Goal: Task Accomplishment & Management: Manage account settings

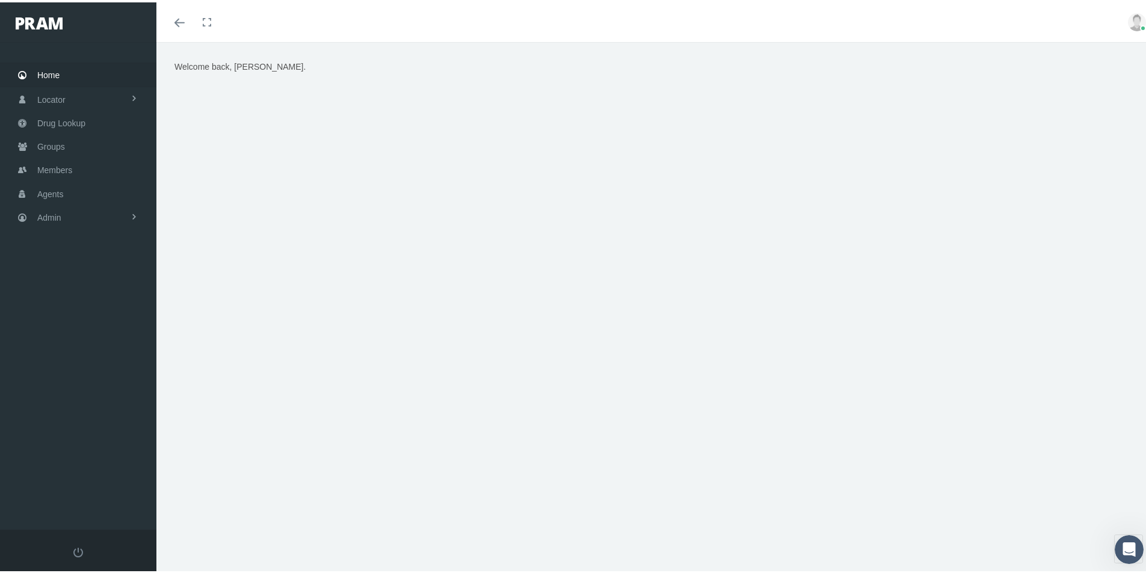
click at [954, 165] on div "Welcome back, [PERSON_NAME]." at bounding box center [655, 208] width 981 height 301
click at [406, 508] on div "Welcome back, [PERSON_NAME]." at bounding box center [655, 313] width 999 height 547
click at [491, 506] on div "Welcome back, [PERSON_NAME]." at bounding box center [655, 313] width 999 height 547
click at [474, 479] on div "Welcome back, [PERSON_NAME]." at bounding box center [655, 313] width 999 height 547
click at [44, 215] on span "Admin" at bounding box center [49, 215] width 24 height 23
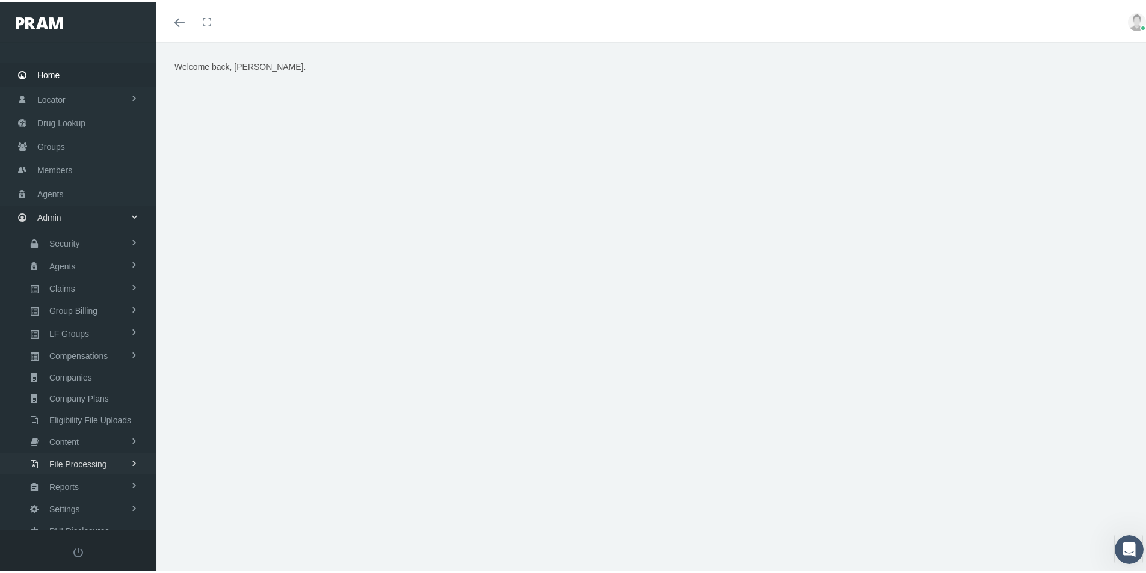
click at [68, 464] on span "File Processing" at bounding box center [78, 462] width 58 height 20
click at [85, 419] on span "Eligibility File Uploads" at bounding box center [90, 418] width 82 height 20
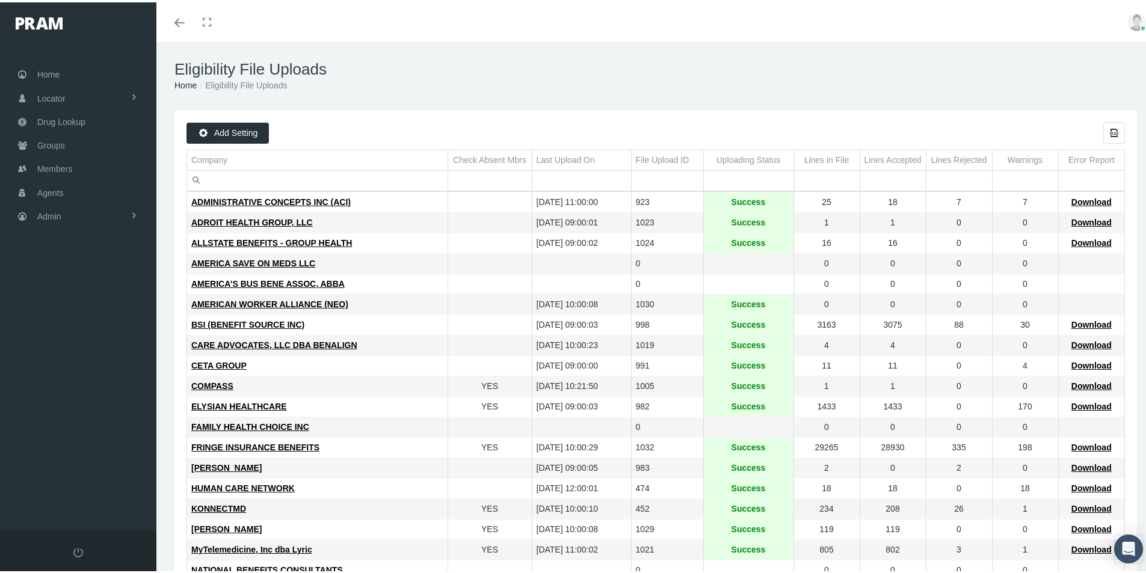
scroll to position [241, 0]
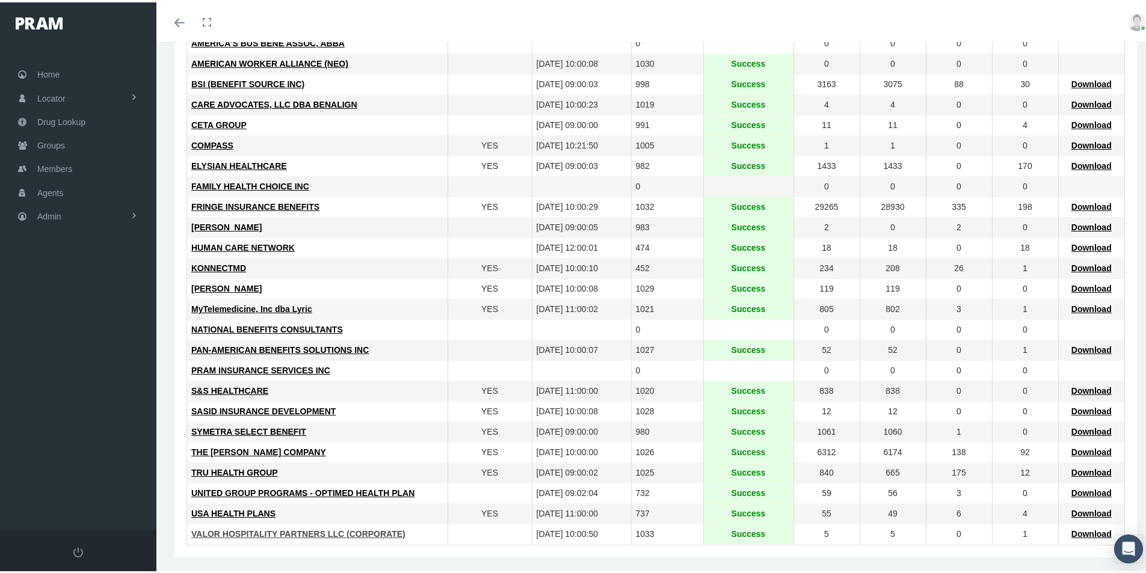
click at [295, 530] on span "VALOR HOSPITALITY PARTNERS LLC (CORPORATE)" at bounding box center [298, 532] width 214 height 10
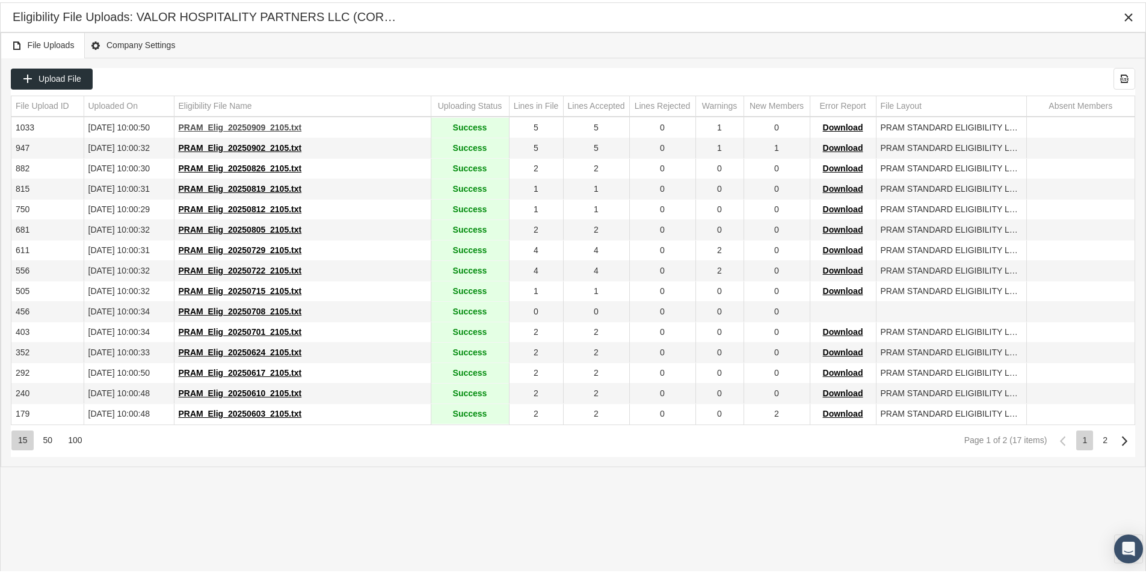
click at [245, 127] on span "PRAM_Elig_20250909_2105.txt" at bounding box center [240, 125] width 123 height 10
click at [1128, 13] on icon "Close" at bounding box center [1128, 15] width 11 height 11
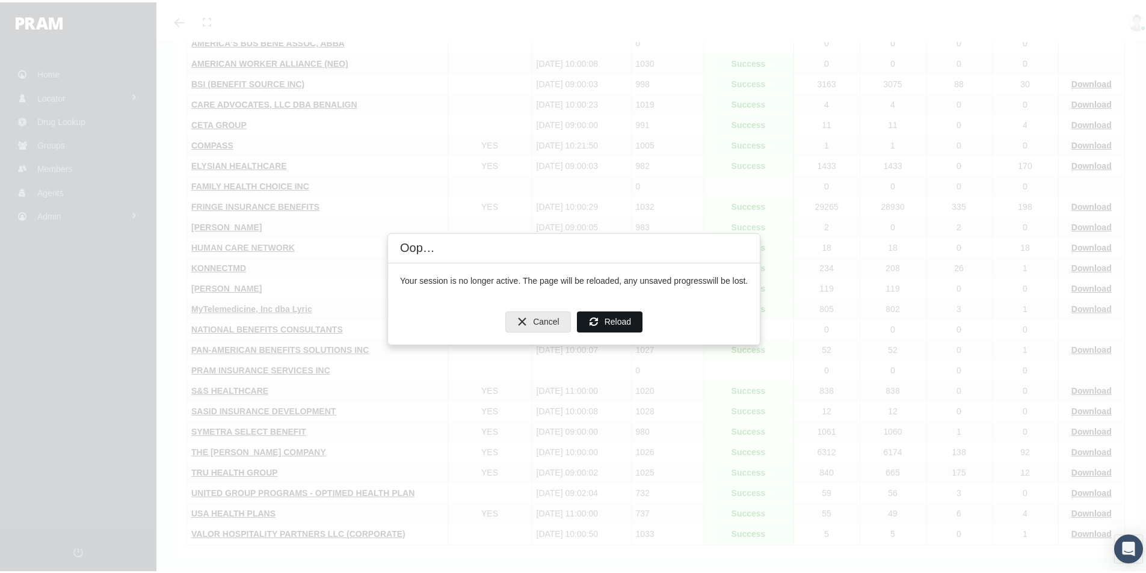
click at [609, 315] on span "Reload" at bounding box center [618, 320] width 26 height 10
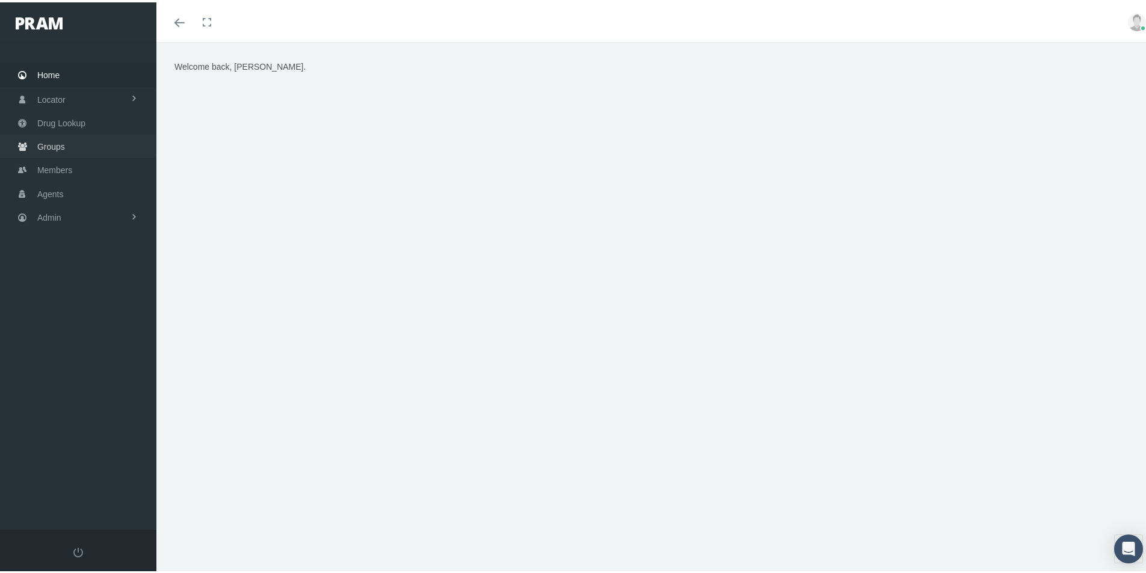
click at [48, 141] on span "Groups" at bounding box center [51, 144] width 28 height 23
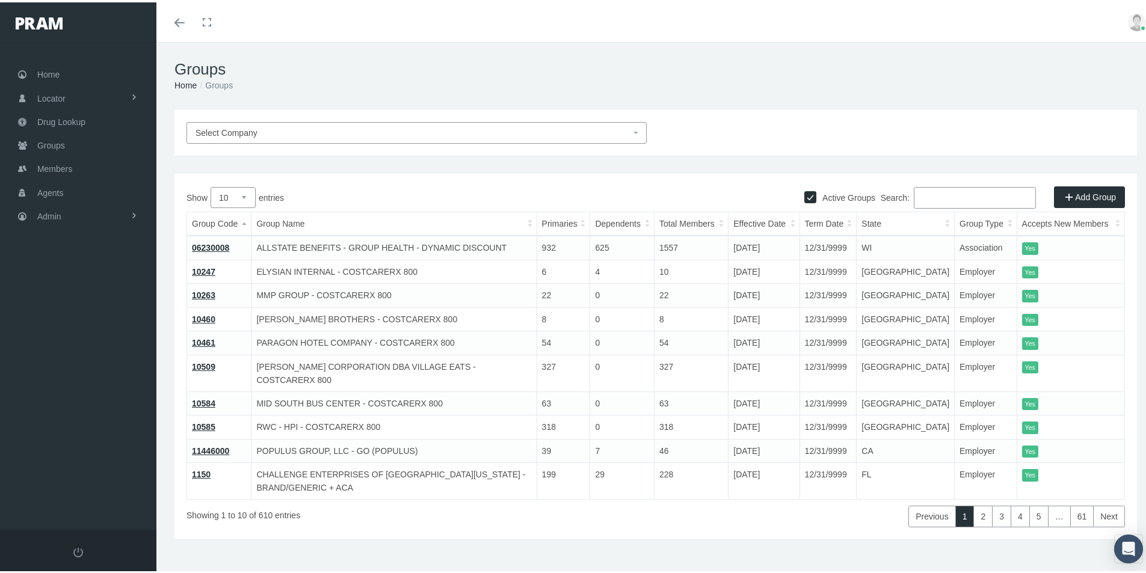
paste input "863923148RX"
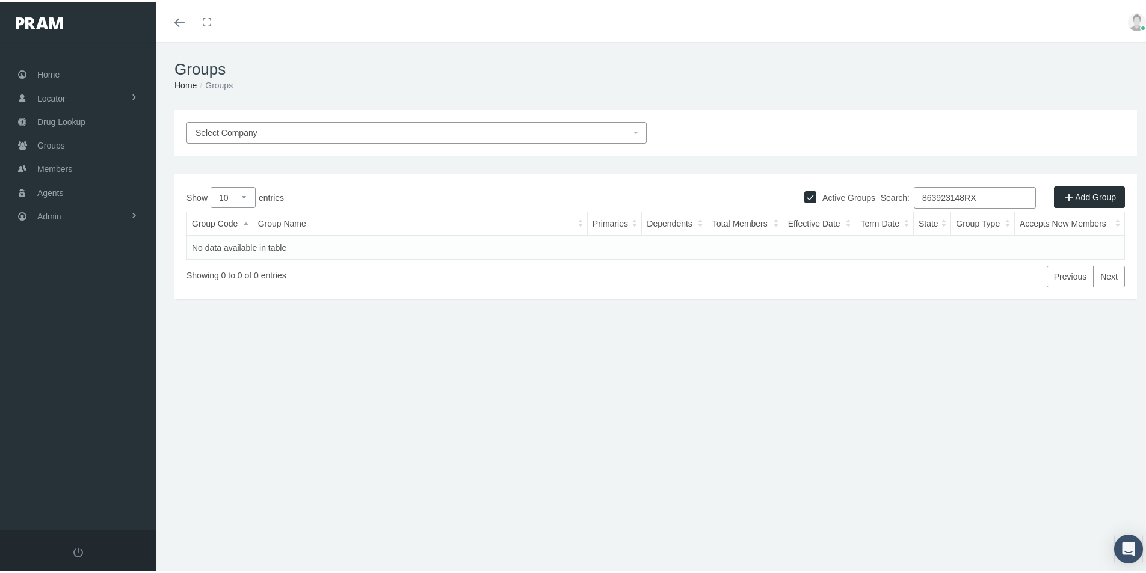
click at [914, 196] on input "863923148RX" at bounding box center [975, 196] width 122 height 22
drag, startPoint x: 976, startPoint y: 190, endPoint x: 923, endPoint y: 198, distance: 53.6
click at [914, 199] on input "863923148RX" at bounding box center [975, 196] width 122 height 22
paste input "460931469RX"
click at [914, 193] on input "460931469RX" at bounding box center [975, 196] width 122 height 22
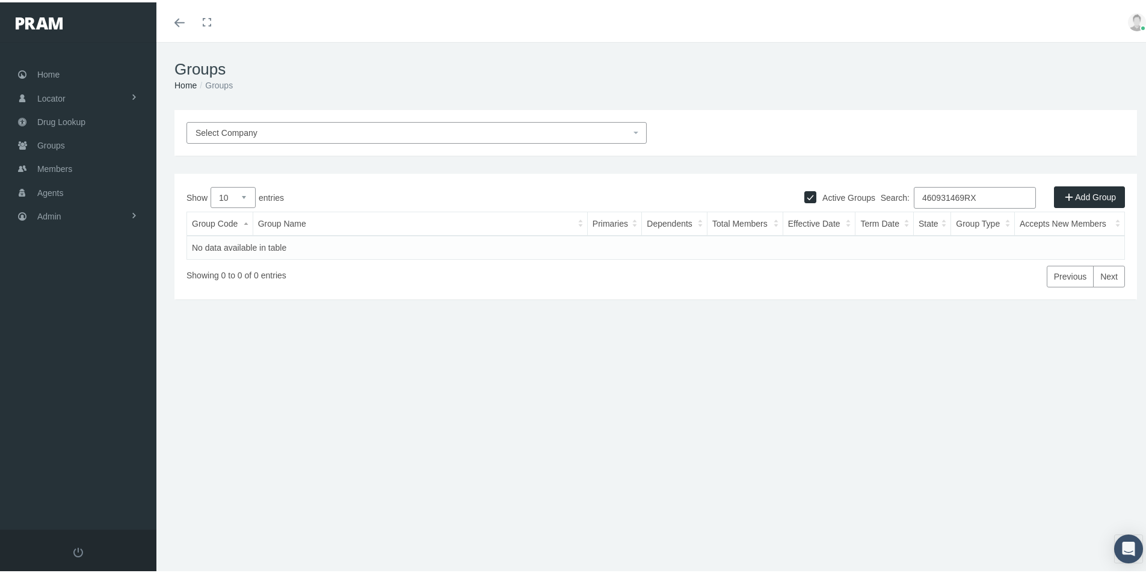
drag, startPoint x: 969, startPoint y: 197, endPoint x: 1004, endPoint y: 201, distance: 35.1
click at [1004, 196] on input "460931469RX" at bounding box center [975, 196] width 122 height 22
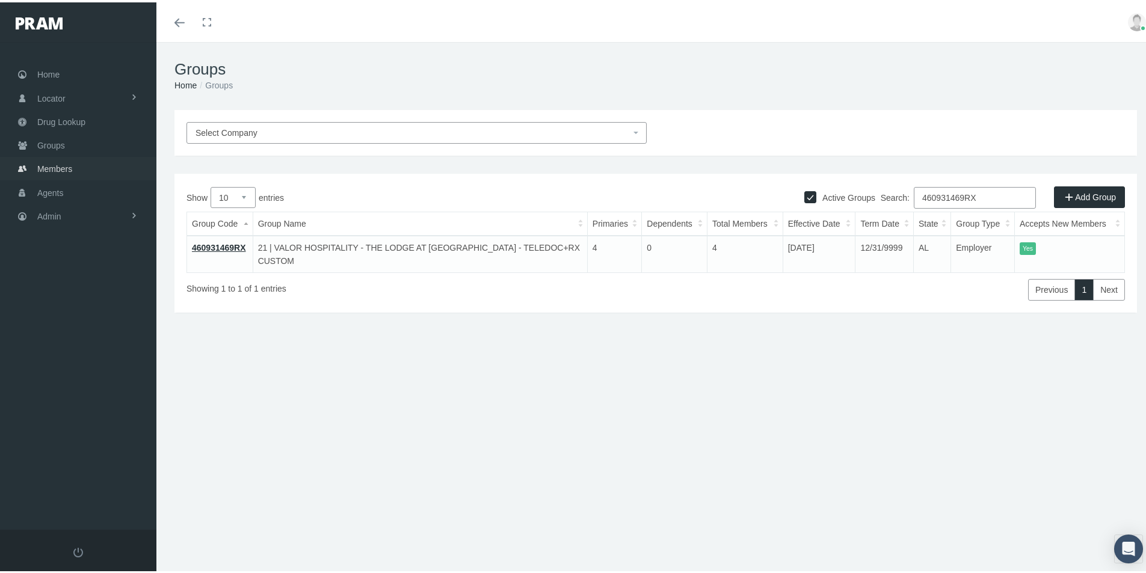
type input "460931469RX"
click at [43, 166] on span "Members" at bounding box center [54, 166] width 35 height 23
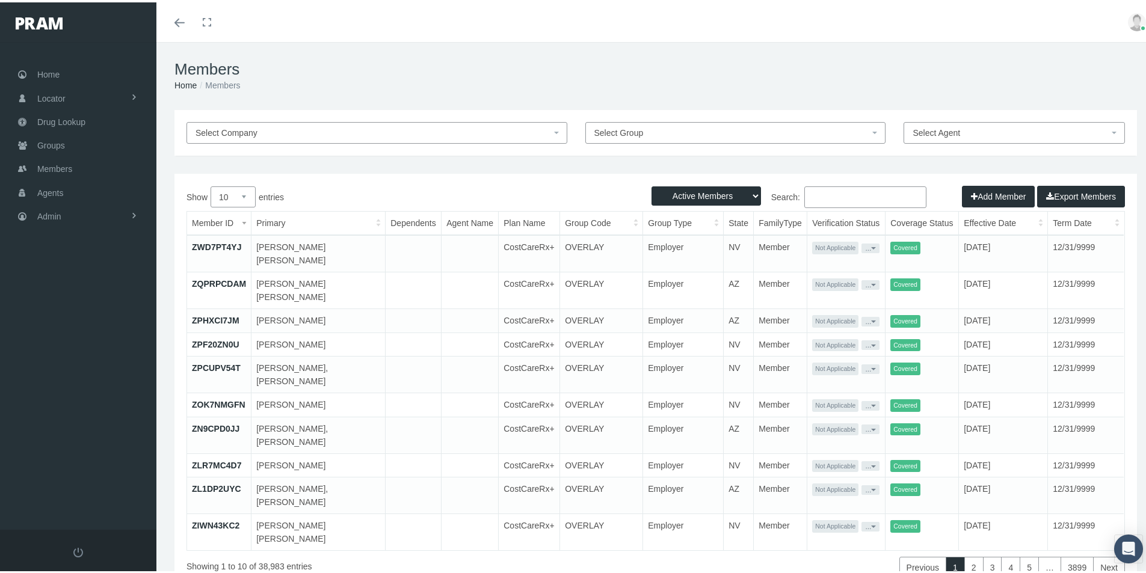
click at [804, 196] on input "Search:" at bounding box center [865, 195] width 122 height 22
paste input "16836"
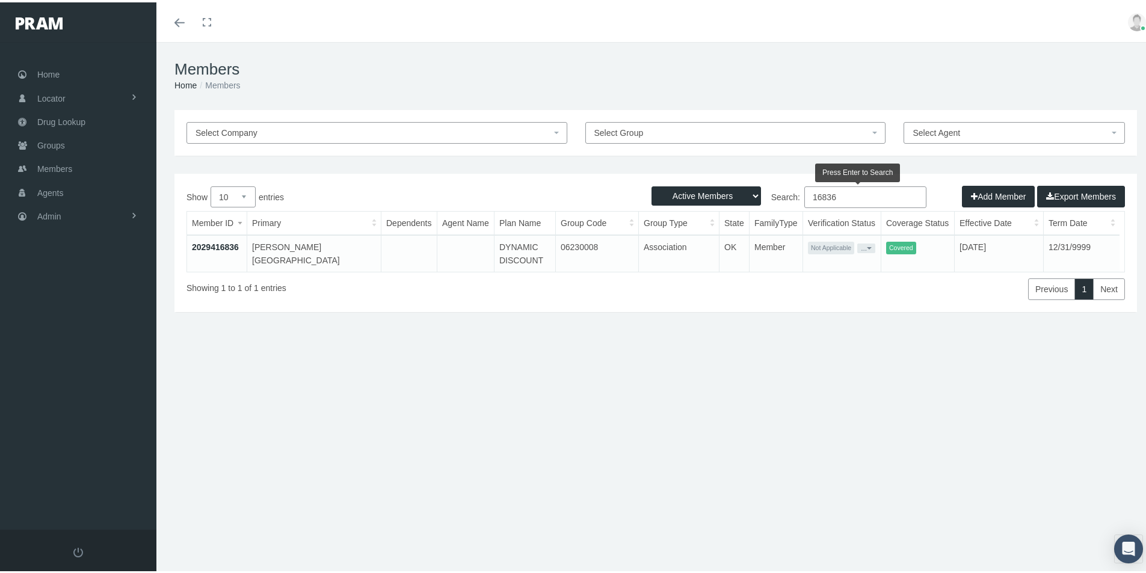
click at [806, 194] on input "16836" at bounding box center [865, 195] width 122 height 22
drag, startPoint x: 830, startPoint y: 196, endPoint x: 839, endPoint y: 198, distance: 9.3
click at [839, 197] on input "16836" at bounding box center [865, 195] width 122 height 22
type input "16836"
click at [745, 192] on select "Active Members Terminated Members Active & Terminated" at bounding box center [706, 193] width 109 height 19
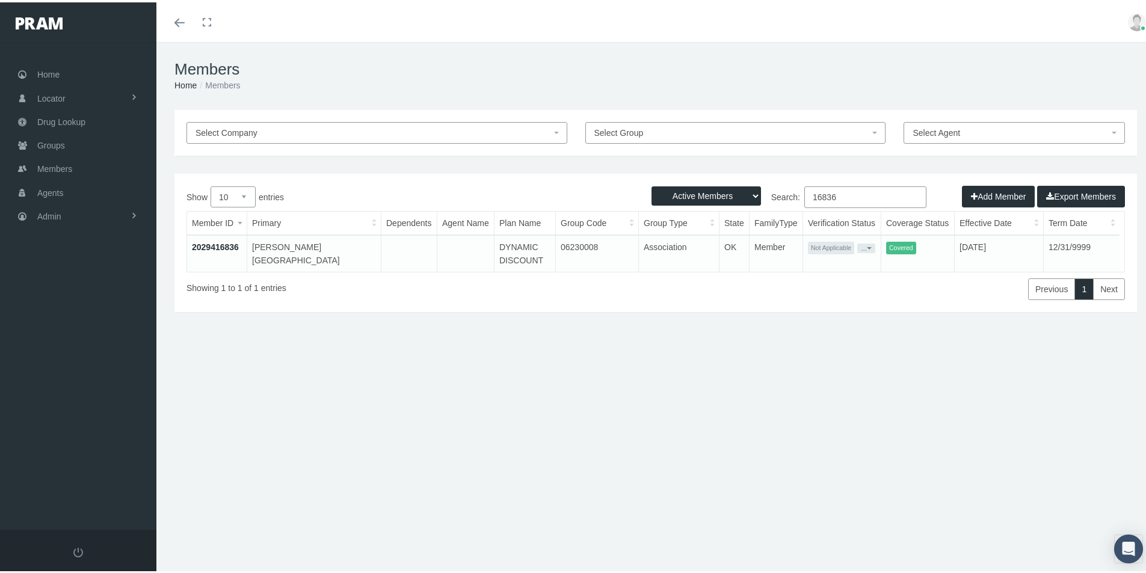
select select "3"
click at [652, 184] on select "Active Members Terminated Members Active & Terminated" at bounding box center [706, 193] width 109 height 19
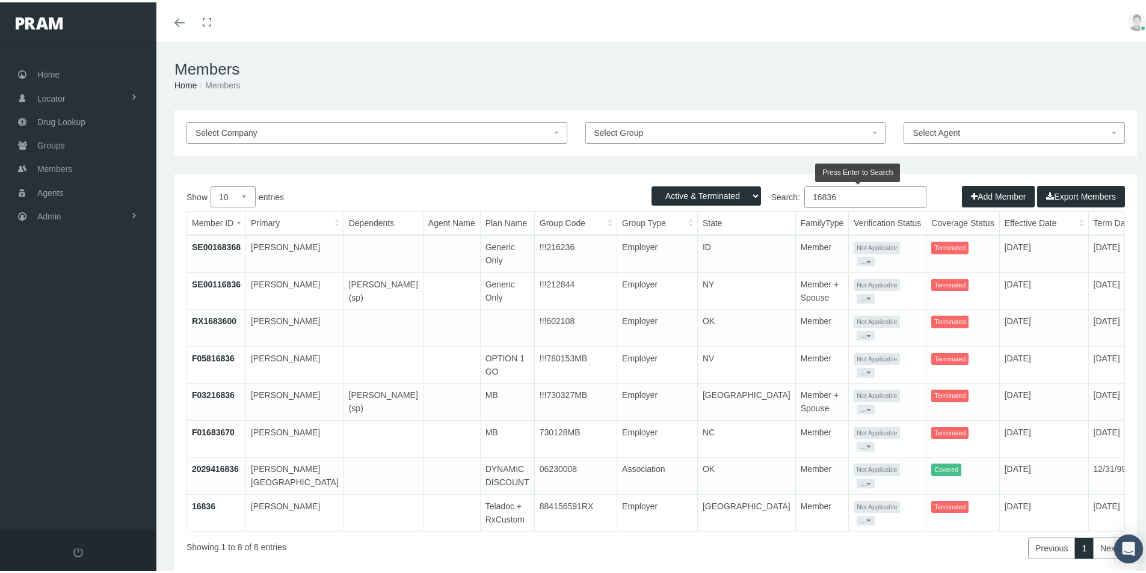
drag, startPoint x: 836, startPoint y: 193, endPoint x: 814, endPoint y: 194, distance: 21.7
click at [797, 194] on label "Search: 16836" at bounding box center [791, 195] width 271 height 22
paste input "8019"
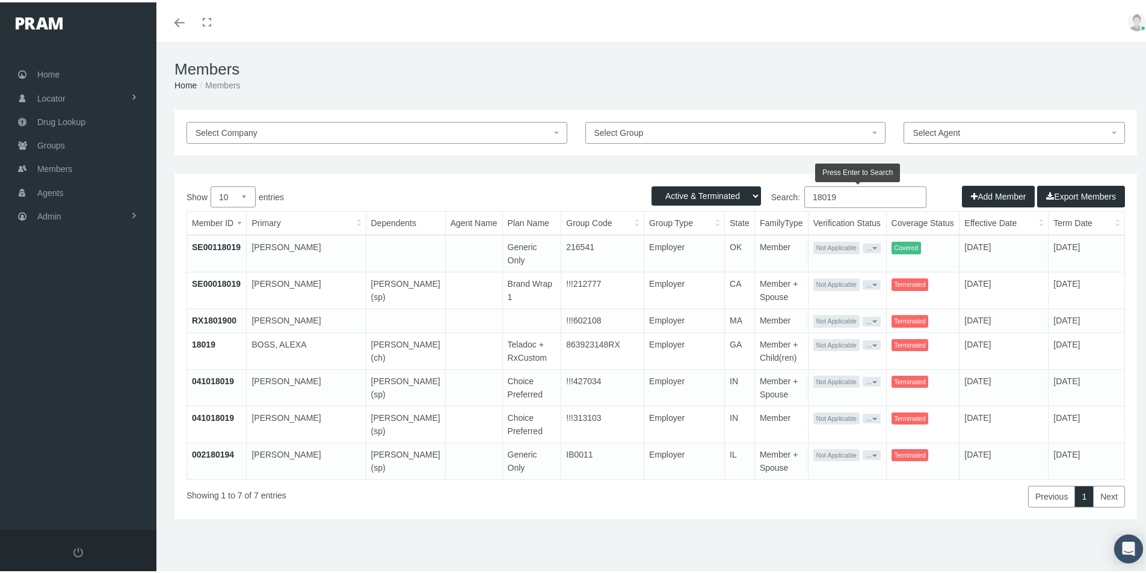
type input "18019"
click at [204, 337] on link "18019" at bounding box center [203, 342] width 23 height 10
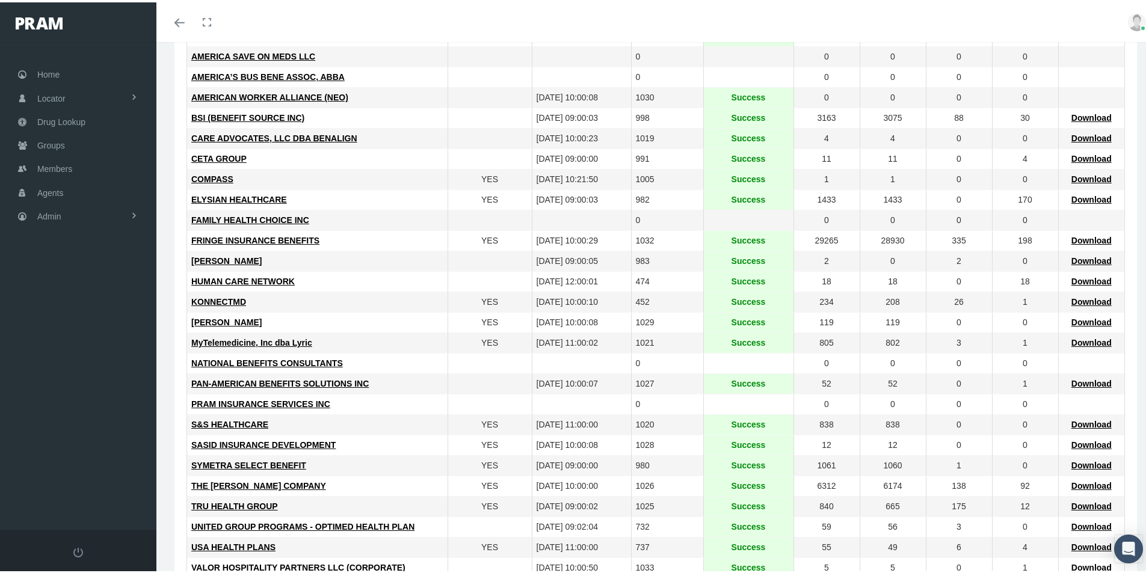
scroll to position [245, 0]
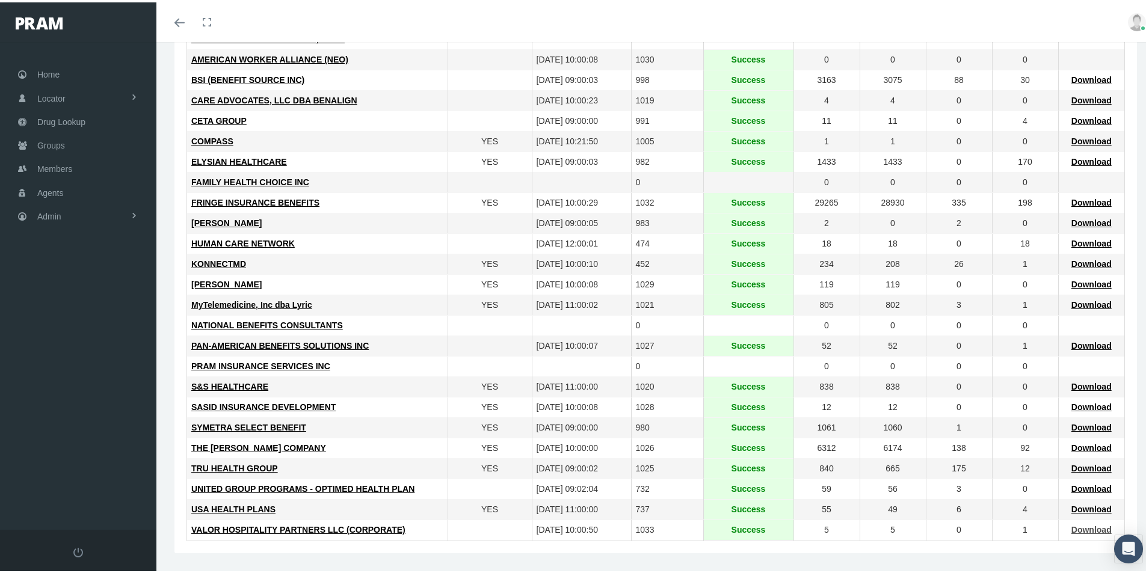
click at [1071, 529] on span "Download" at bounding box center [1091, 528] width 40 height 10
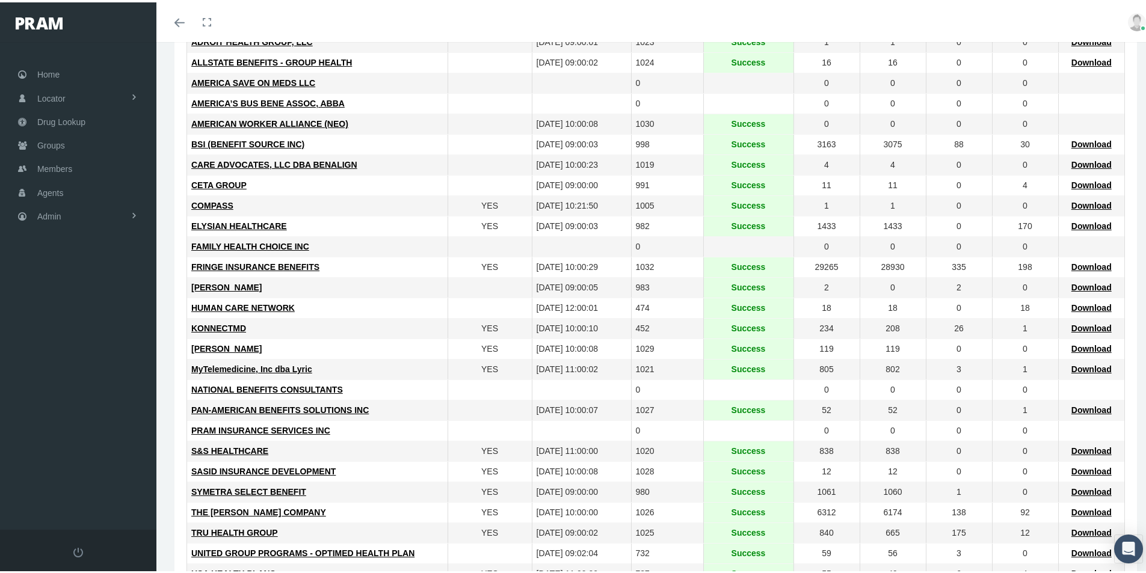
scroll to position [241, 0]
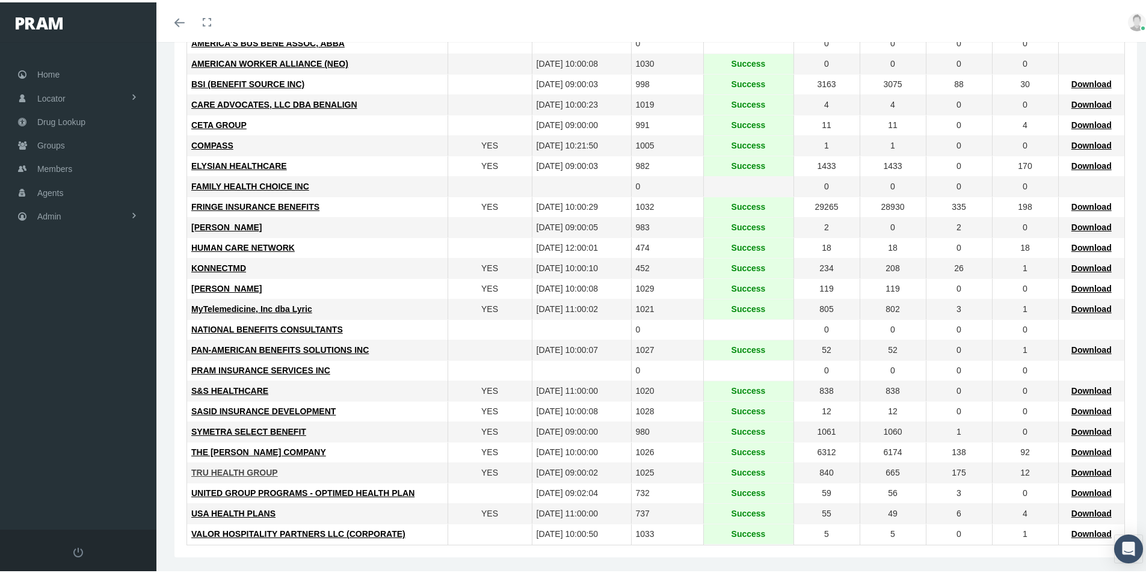
click at [235, 472] on span "TRU HEALTH GROUP" at bounding box center [234, 471] width 87 height 10
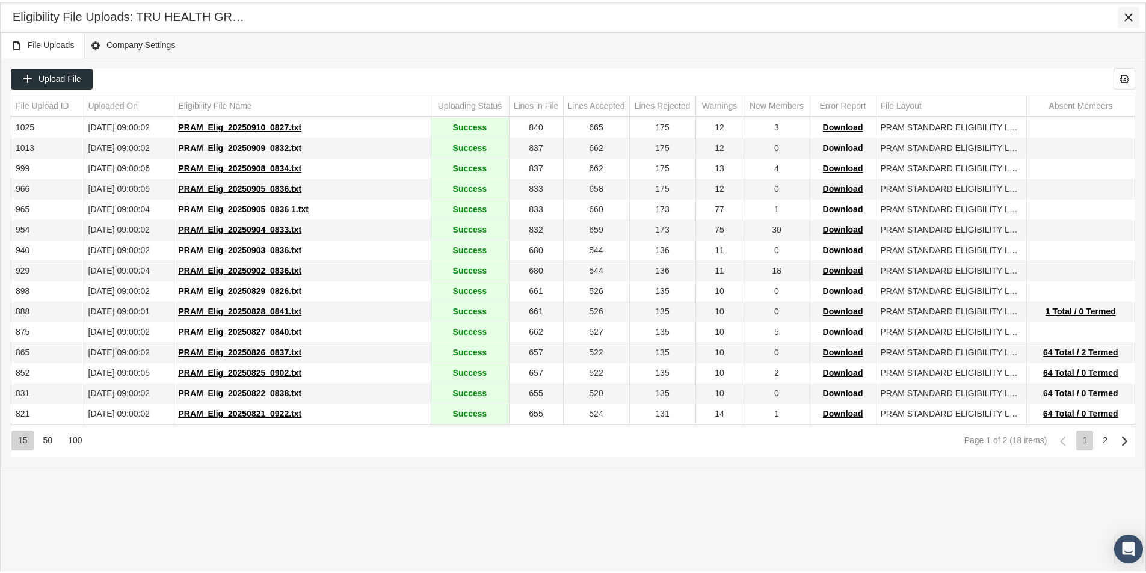
click at [1130, 10] on icon "Close" at bounding box center [1128, 15] width 11 height 11
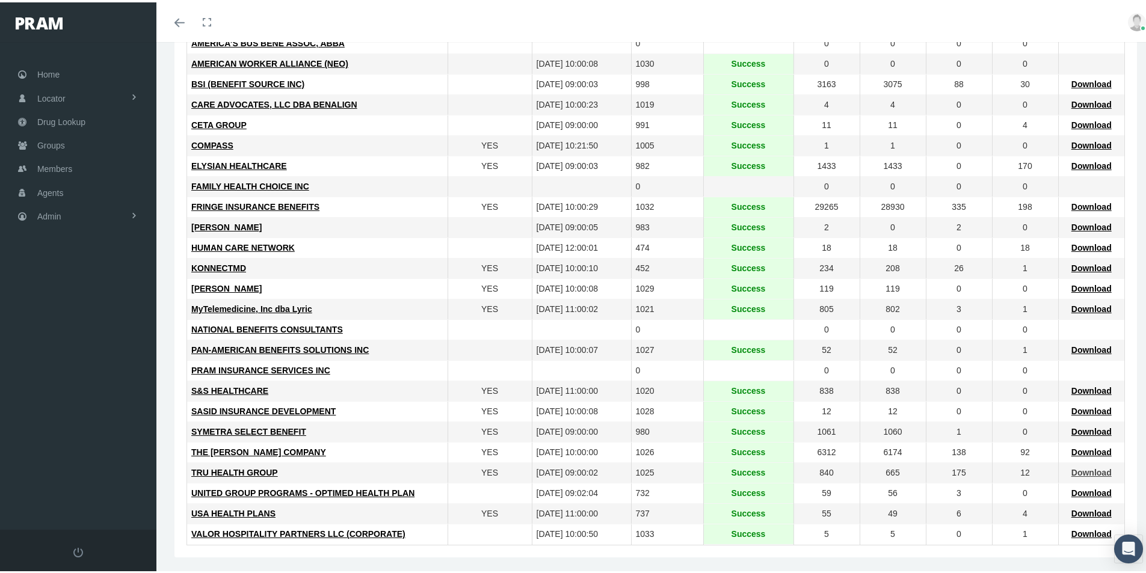
click at [1078, 470] on span "Download" at bounding box center [1091, 471] width 40 height 10
click at [249, 448] on span "THE LOOMIS COMPANY" at bounding box center [258, 450] width 135 height 10
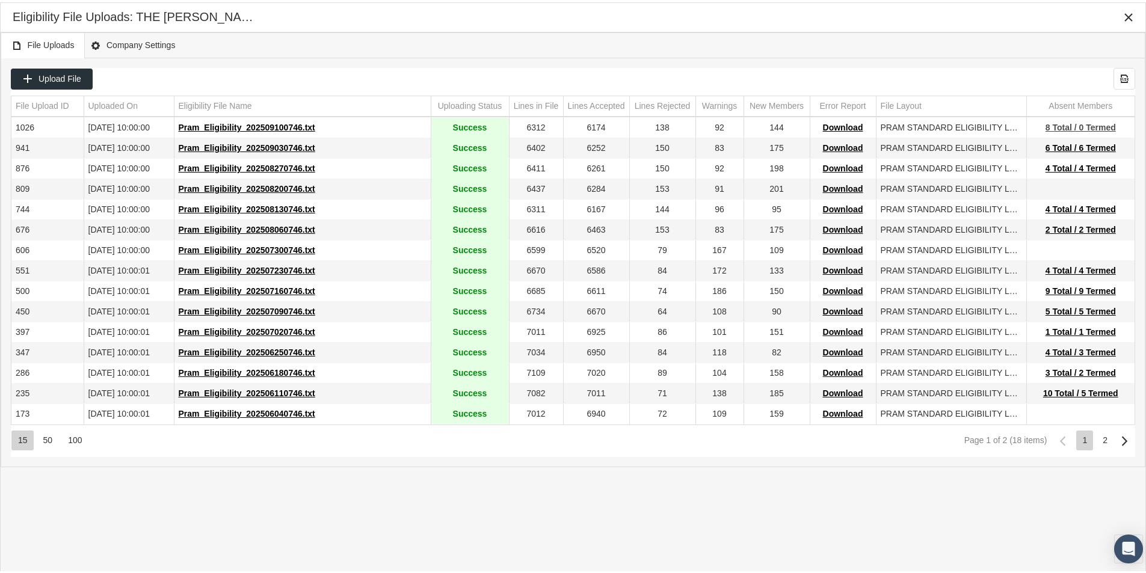
click at [1060, 122] on span "8 Total / 0 Termed" at bounding box center [1081, 125] width 70 height 10
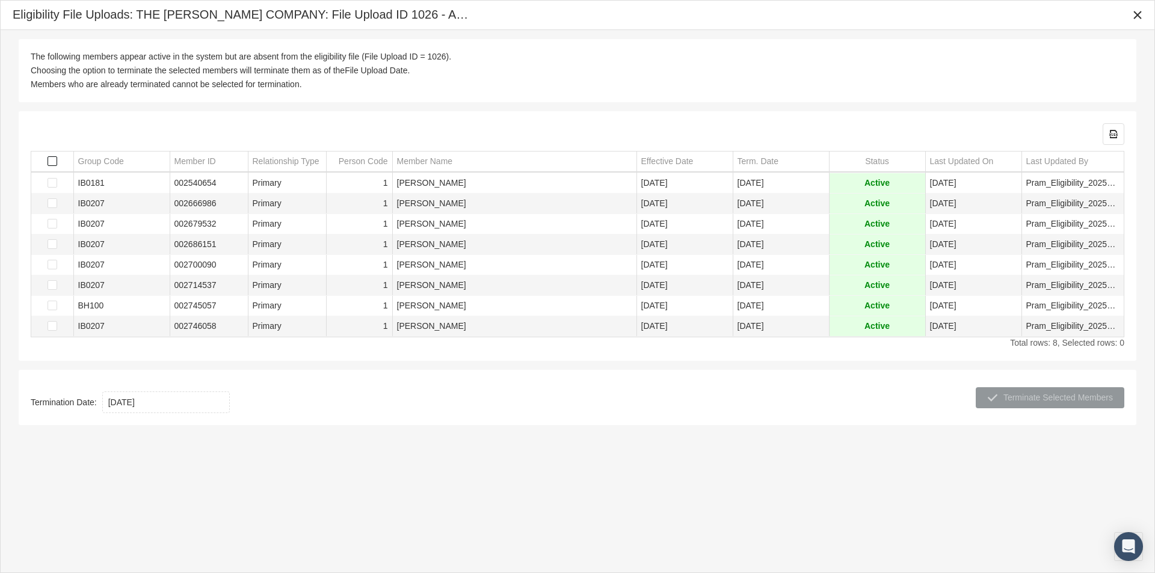
click at [51, 162] on span "Select all" at bounding box center [53, 161] width 10 height 10
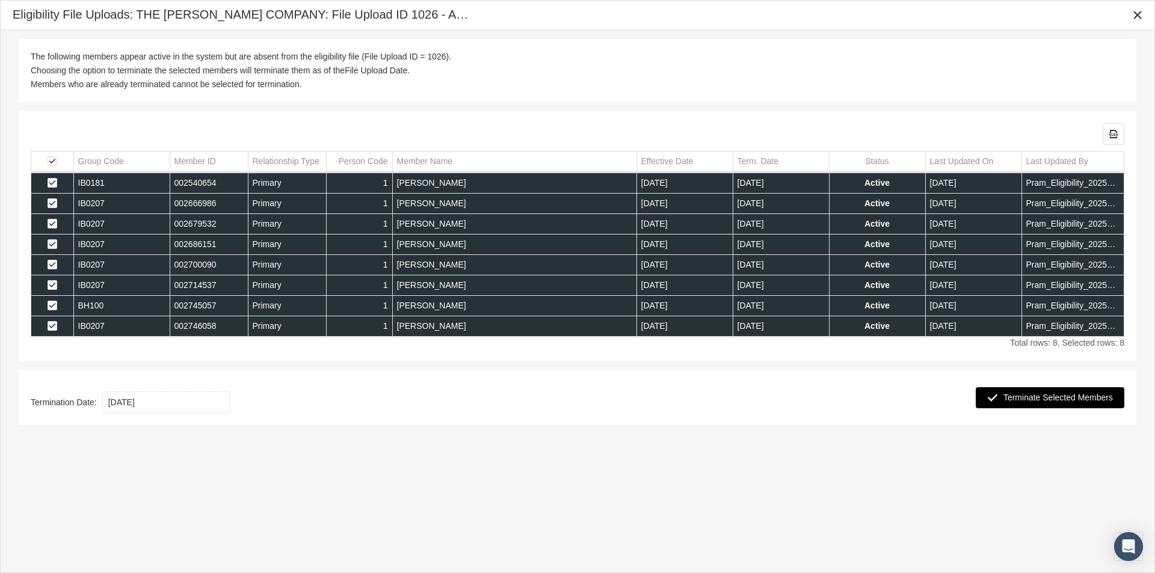
click at [1031, 399] on span "Terminate Selected Members" at bounding box center [1057, 398] width 109 height 10
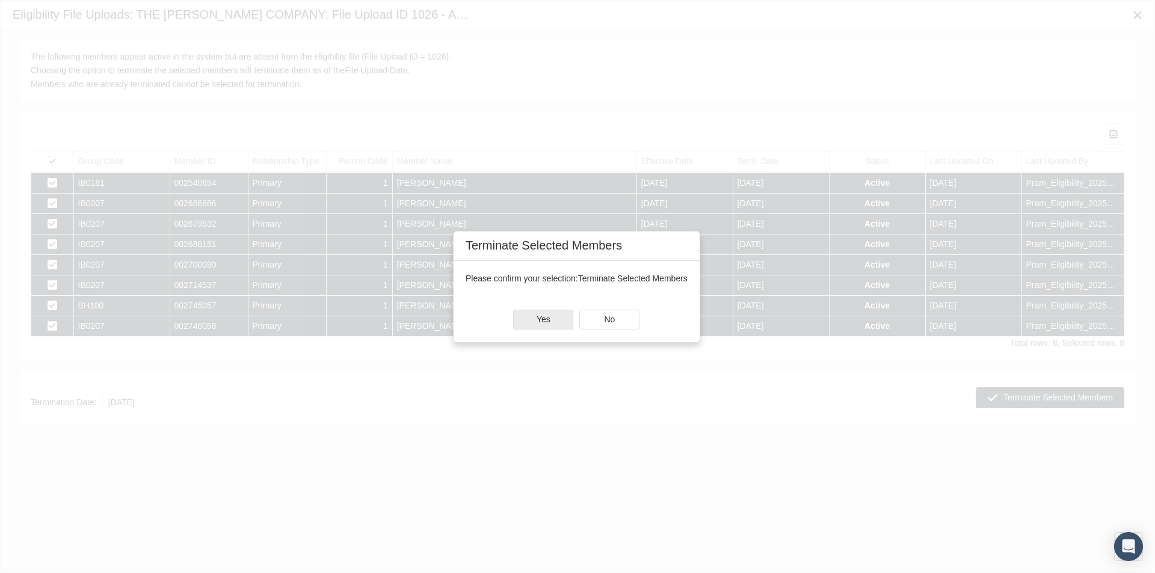
click at [546, 310] on div "Yes" at bounding box center [543, 319] width 59 height 19
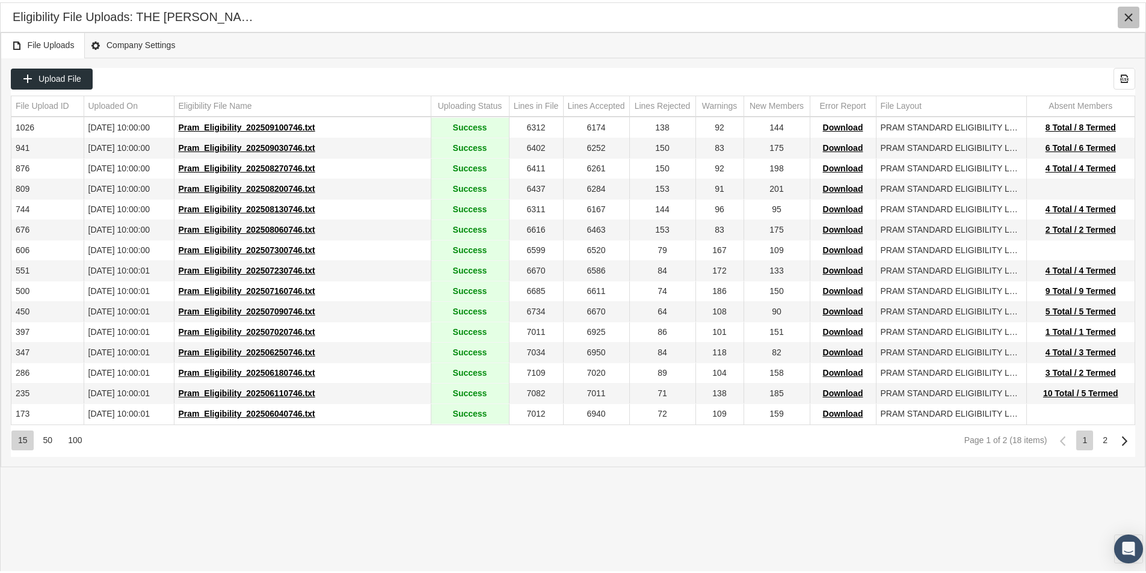
click at [1129, 11] on icon "Close" at bounding box center [1128, 15] width 11 height 11
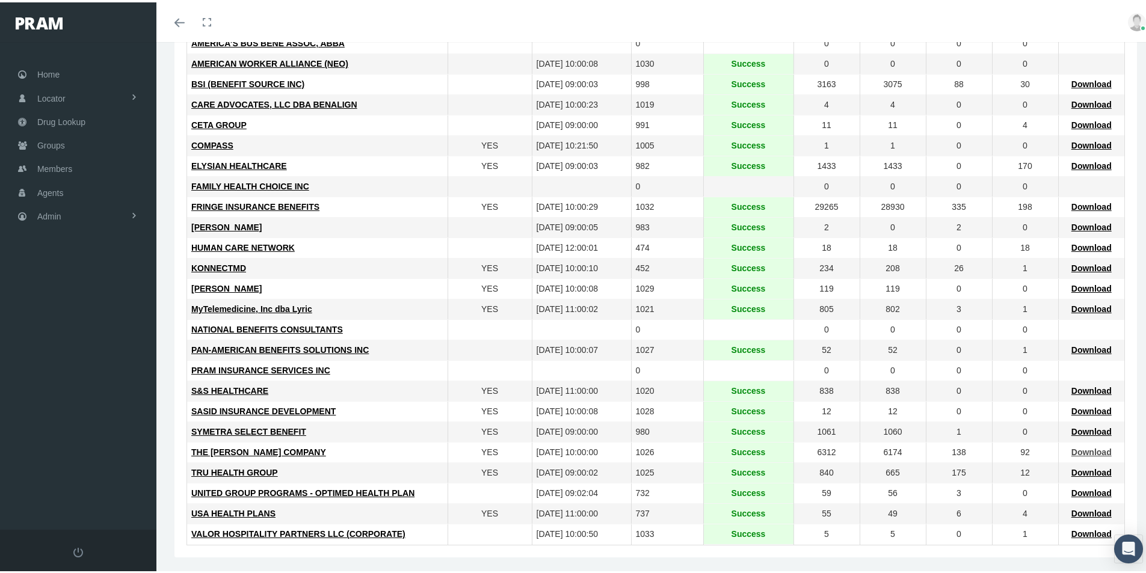
click at [1071, 450] on span "Download" at bounding box center [1091, 450] width 40 height 10
click at [50, 143] on span "Groups" at bounding box center [51, 143] width 28 height 23
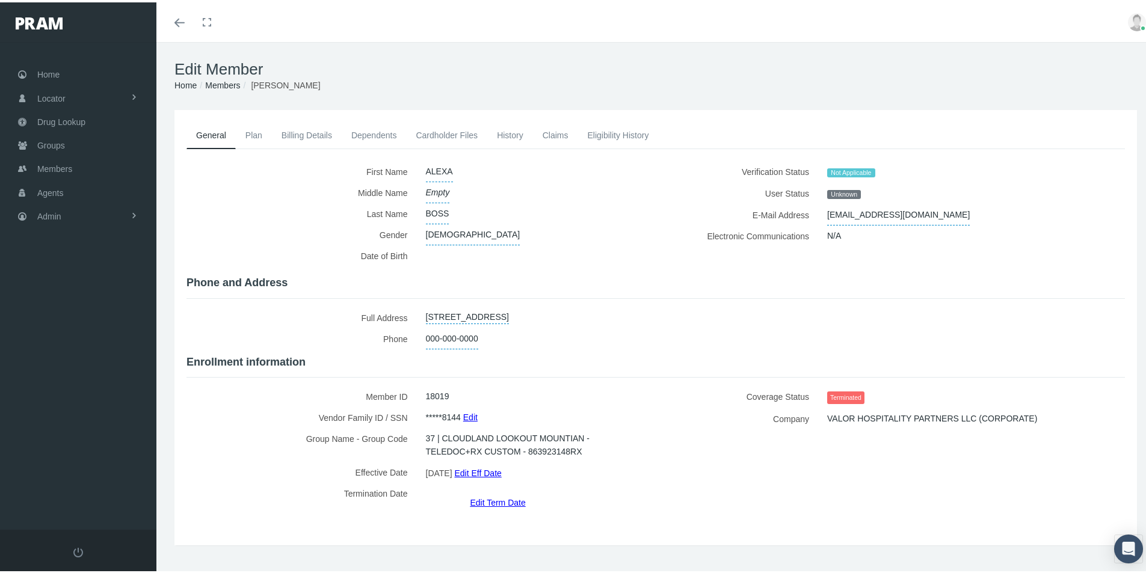
click at [374, 135] on link "Dependents" at bounding box center [374, 133] width 65 height 26
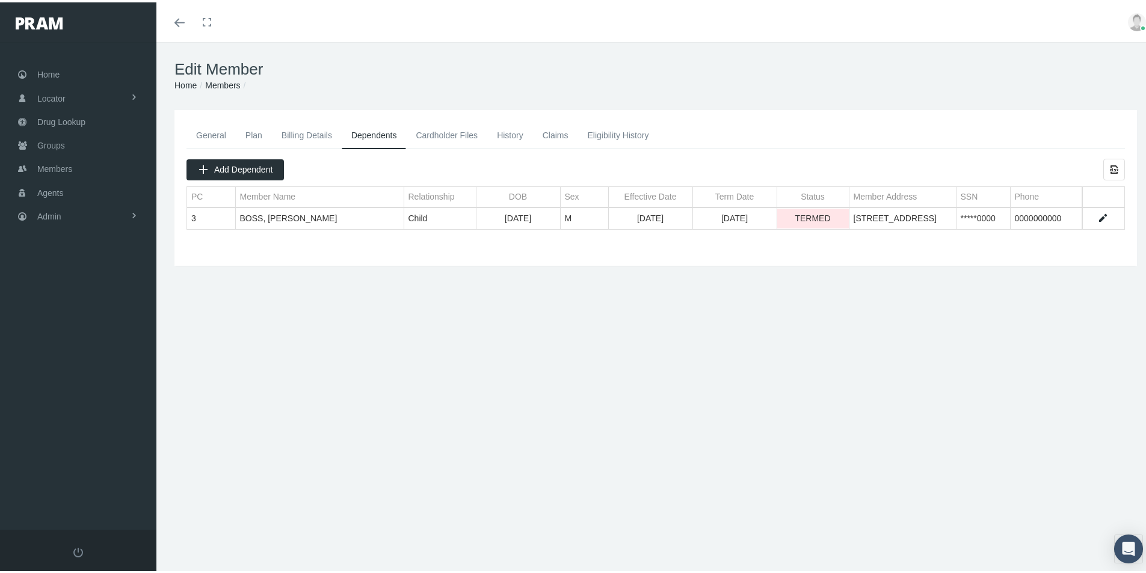
click at [220, 132] on link "General" at bounding box center [210, 133] width 49 height 26
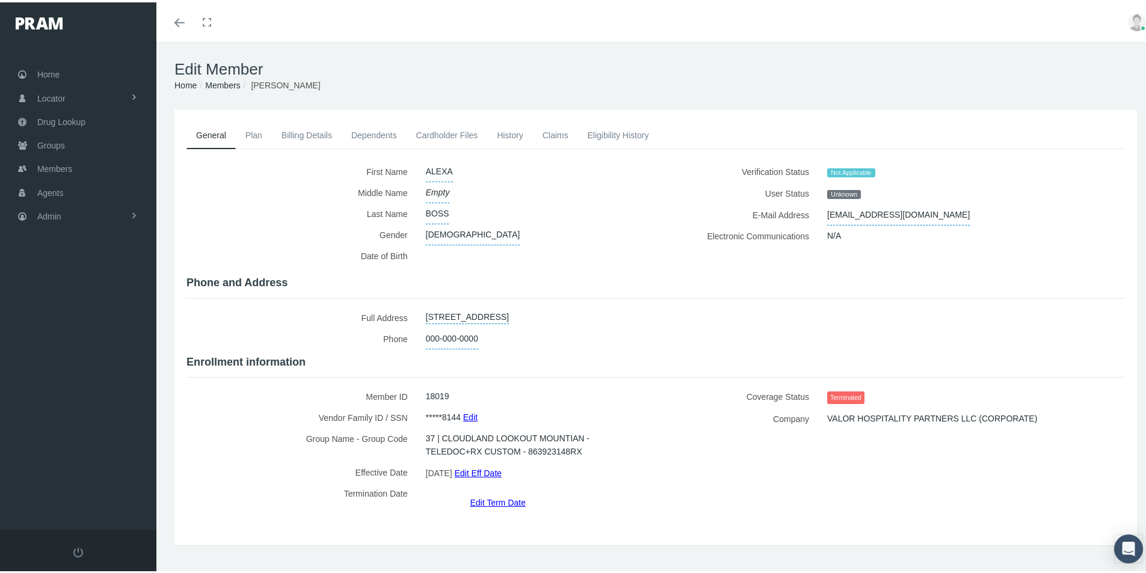
click at [612, 128] on link "Eligibility History" at bounding box center [618, 133] width 81 height 26
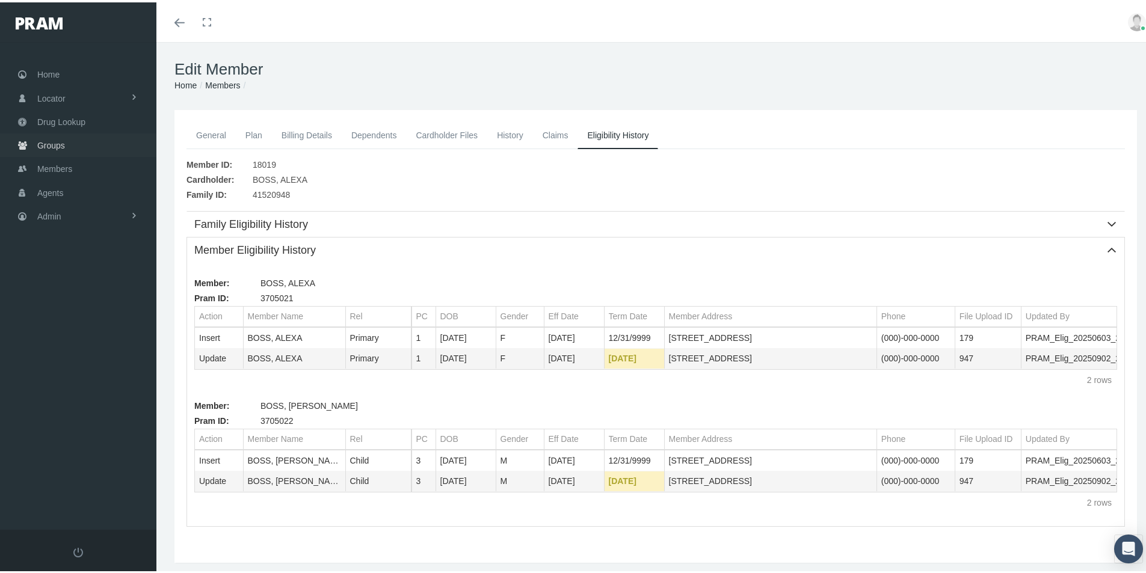
click at [51, 144] on span "Groups" at bounding box center [51, 143] width 28 height 23
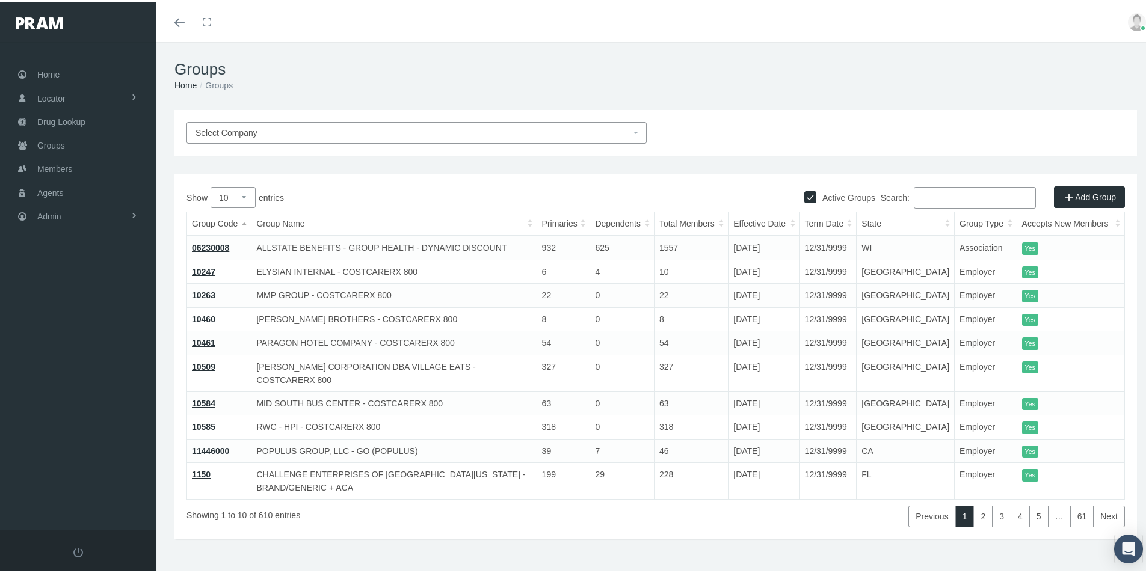
drag, startPoint x: 921, startPoint y: 192, endPoint x: 919, endPoint y: 200, distance: 8.8
click at [919, 193] on input "Search:" at bounding box center [975, 196] width 122 height 22
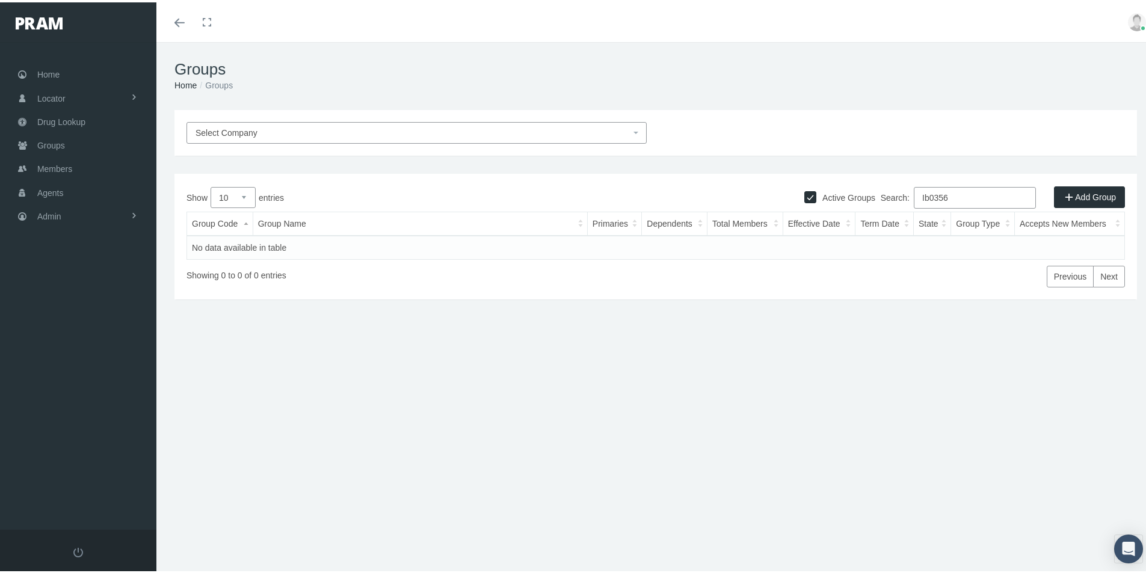
type input "Ib0356"
click at [804, 196] on input "Active Groups" at bounding box center [810, 194] width 12 height 12
checkbox input "false"
click at [686, 469] on div "Groups Home Groups Select Company Active Groups Add Group Show 10 0" at bounding box center [655, 313] width 999 height 547
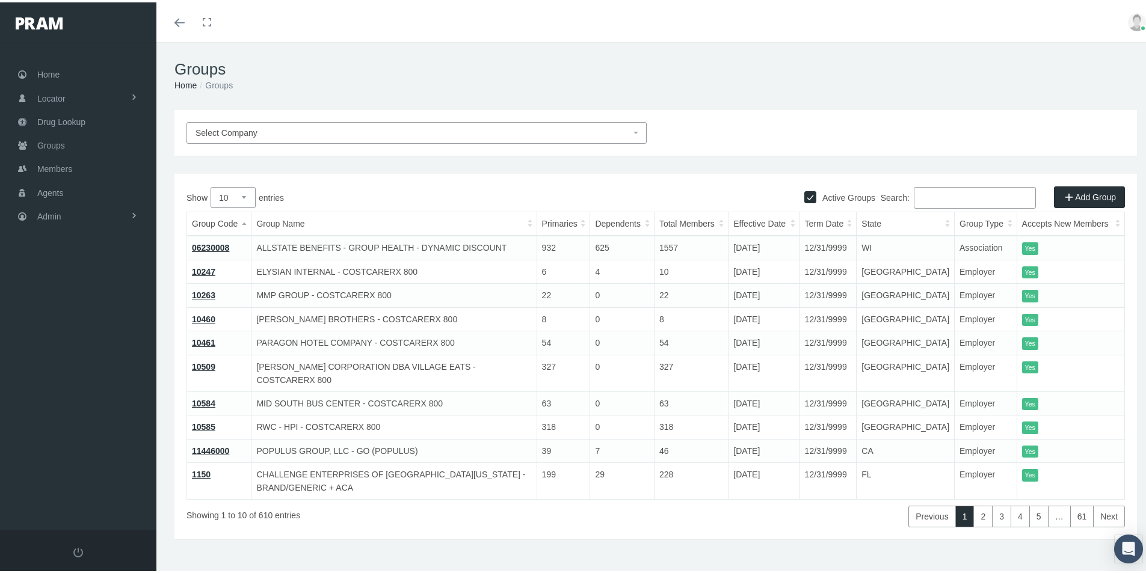
click at [914, 194] on input "Search:" at bounding box center [975, 196] width 122 height 22
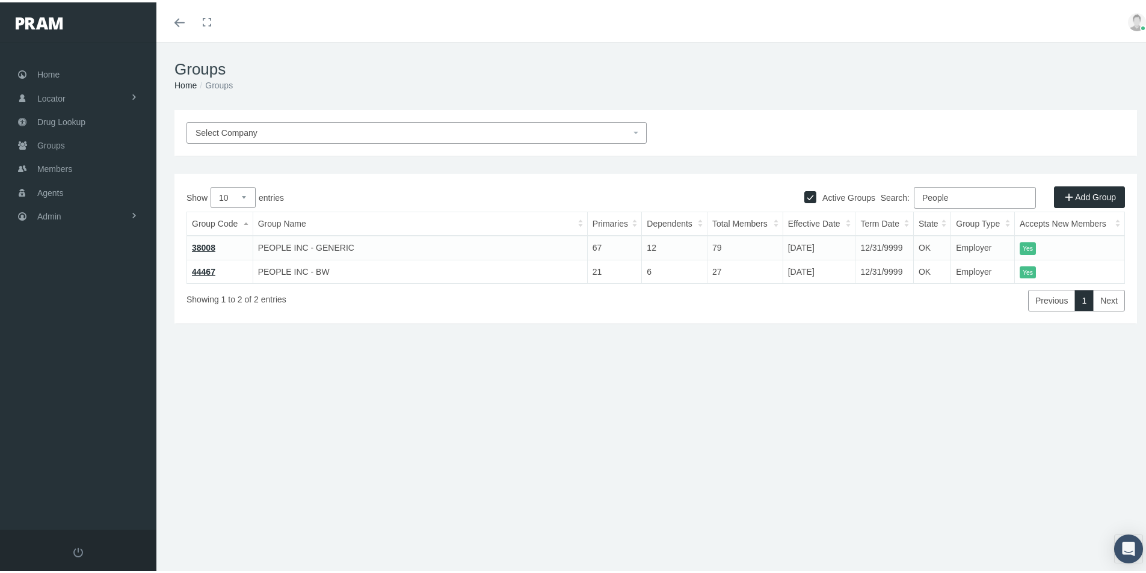
drag, startPoint x: 944, startPoint y: 200, endPoint x: 886, endPoint y: 217, distance: 60.2
click at [887, 216] on div "Show 10 25 50 100 entries Search: People Group Code Group Name Primaries Depend…" at bounding box center [655, 247] width 938 height 125
drag, startPoint x: 950, startPoint y: 196, endPoint x: 845, endPoint y: 230, distance: 110.7
click at [845, 230] on div "Show 10 25 50 100 entries Search: CCRES Group Code Group Name Primaries Depende…" at bounding box center [655, 247] width 938 height 125
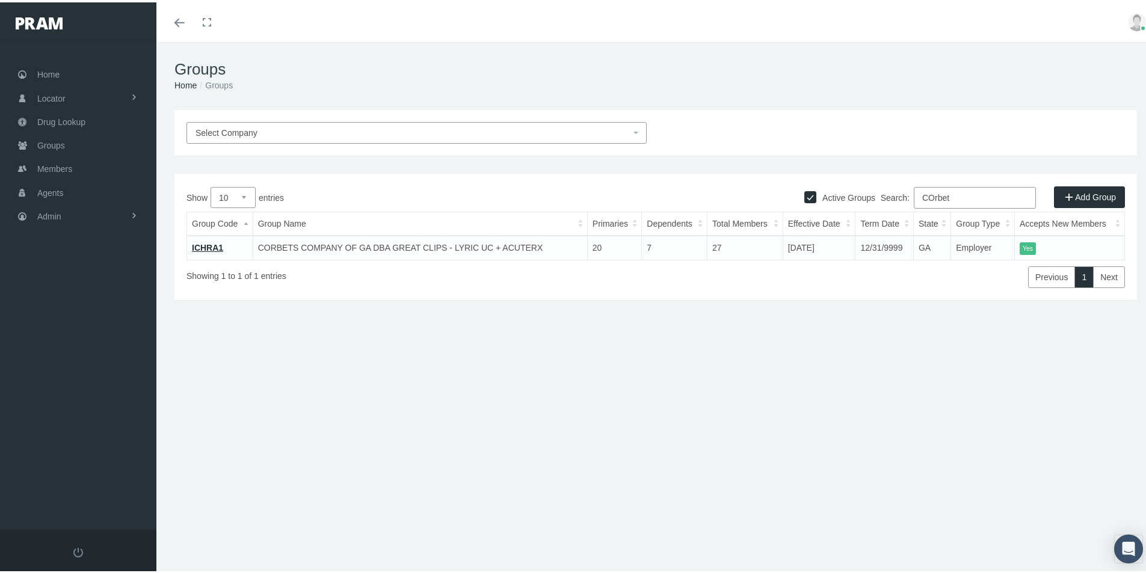
drag, startPoint x: 948, startPoint y: 199, endPoint x: 897, endPoint y: 214, distance: 52.7
click at [898, 210] on div "Show 10 25 50 100 entries Search: COrbet Group Code Group Name Primaries Depend…" at bounding box center [655, 235] width 938 height 101
drag, startPoint x: 955, startPoint y: 194, endPoint x: 875, endPoint y: 217, distance: 83.8
click at [877, 214] on div "Show 10 25 50 100 entries Search: REd Sky Group Code Group Name Primaries Depen…" at bounding box center [655, 235] width 938 height 101
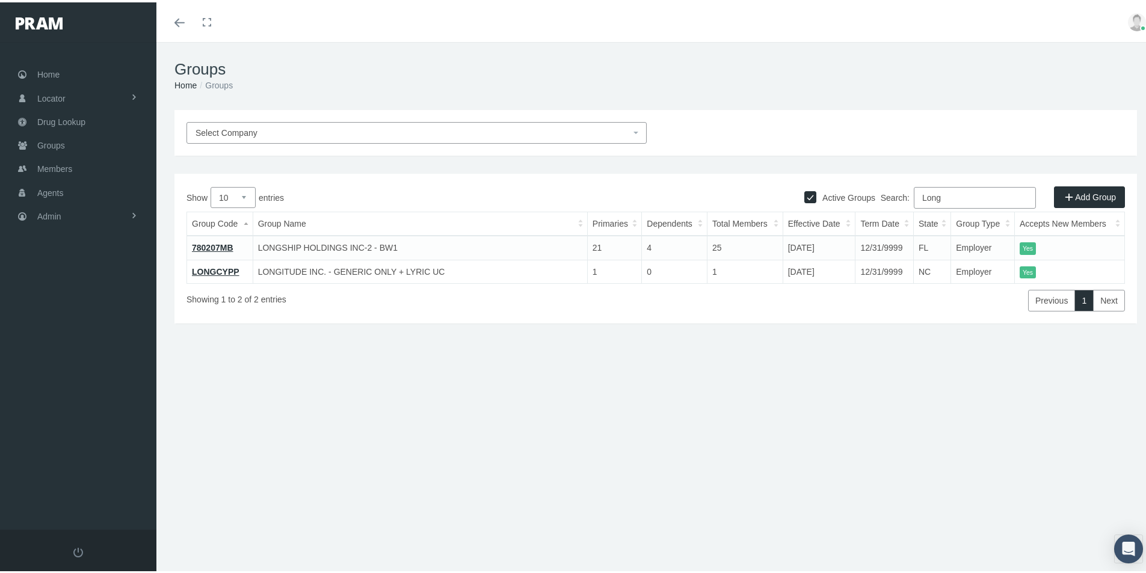
drag, startPoint x: 936, startPoint y: 199, endPoint x: 895, endPoint y: 203, distance: 41.7
click at [895, 203] on label "Search: Long" at bounding box center [958, 196] width 155 height 22
type input "Pay"
click at [310, 536] on div "Groups Home Groups Select Company Active Groups Add Group Show 10 6" at bounding box center [655, 313] width 999 height 547
click at [501, 525] on div "Groups Home Groups Select Company Active Groups Add Group Show 10 6" at bounding box center [655, 313] width 999 height 547
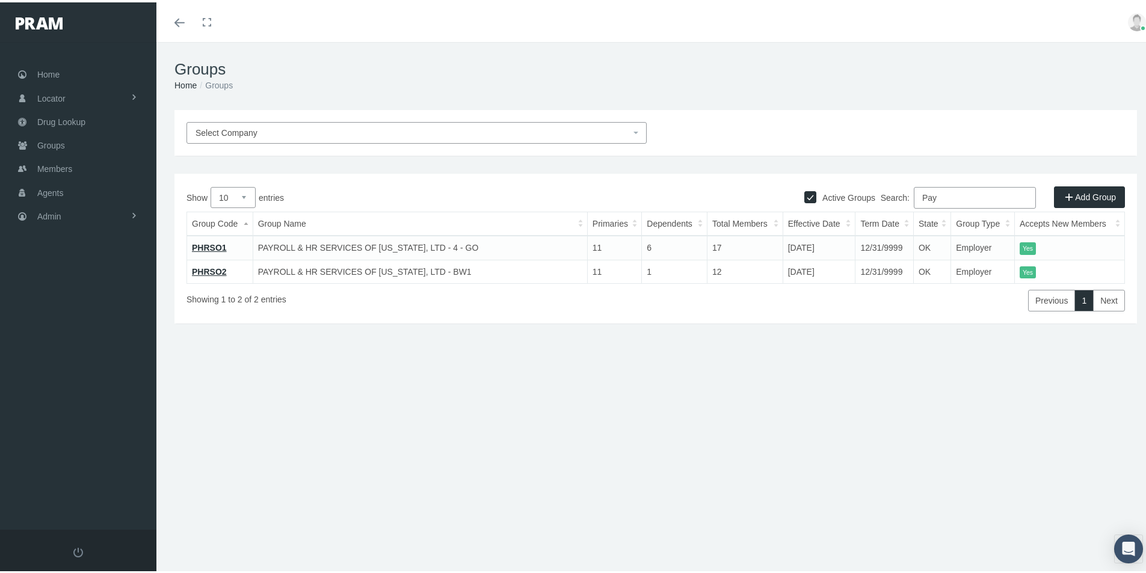
click at [439, 528] on div "Groups Home Groups Select Company Active Groups Add Group Show 10 6" at bounding box center [655, 313] width 999 height 547
click at [519, 513] on div "Groups Home Groups Select Company Active Groups Add Group Show 10 6" at bounding box center [655, 313] width 999 height 547
drag, startPoint x: 431, startPoint y: 514, endPoint x: 430, endPoint y: 538, distance: 24.7
click at [430, 514] on div "Groups Home Groups Select Company Active Groups Add Group Show 10 6" at bounding box center [655, 313] width 999 height 547
click at [499, 516] on div "Groups Home Groups Select Company Active Groups Add Group Show 10 6" at bounding box center [655, 313] width 999 height 547
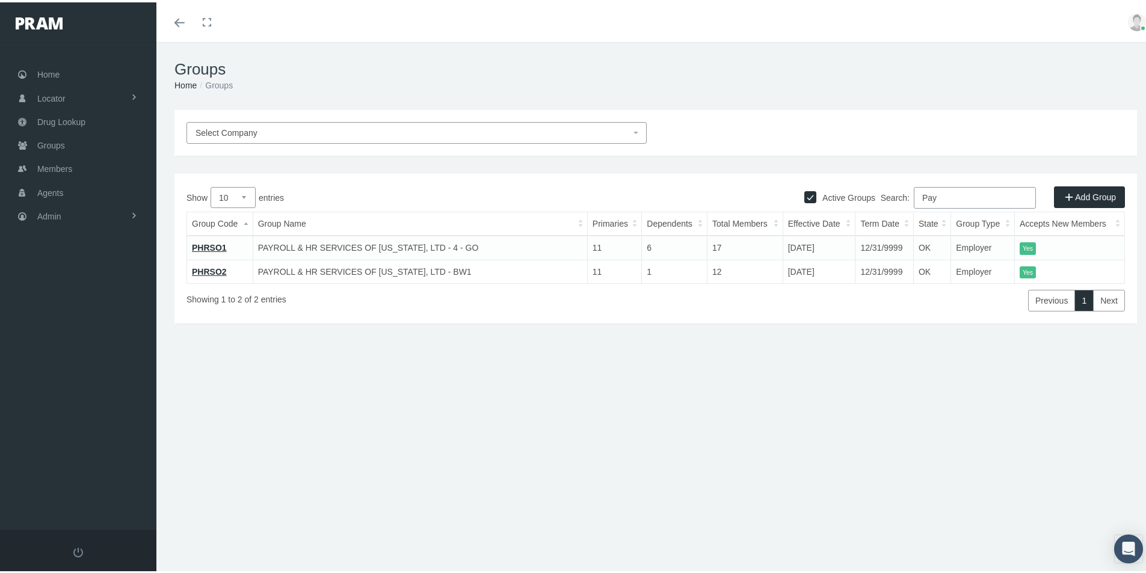
click at [493, 522] on div "Groups Home Groups Select Company Active Groups Add Group Show 10 6" at bounding box center [655, 313] width 999 height 547
click at [547, 510] on div "Groups Home Groups Select Company Active Groups Add Group Show 10 6" at bounding box center [655, 313] width 999 height 547
